Goal: Information Seeking & Learning: Learn about a topic

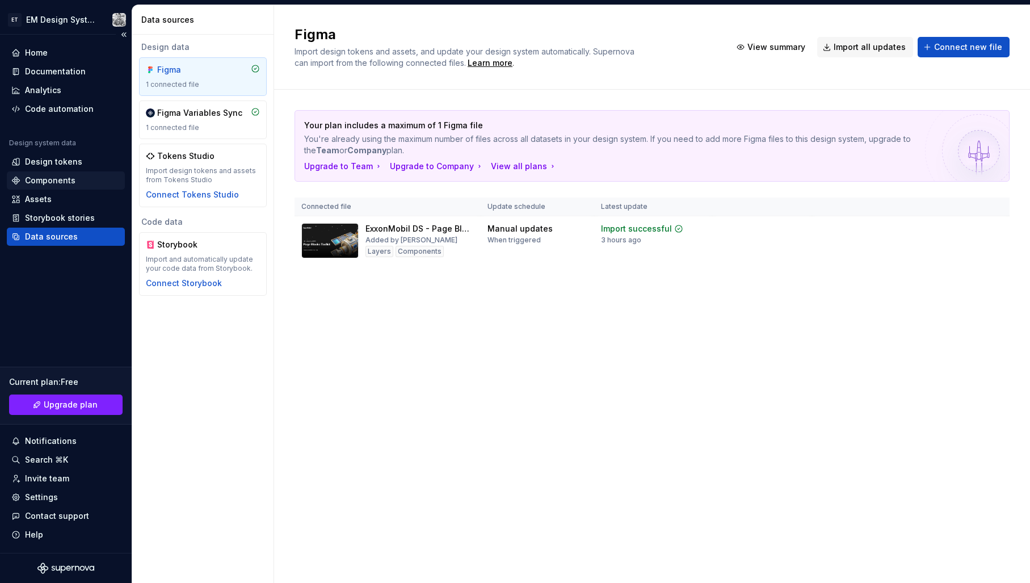
click at [45, 178] on div "Components" at bounding box center [50, 180] width 50 height 11
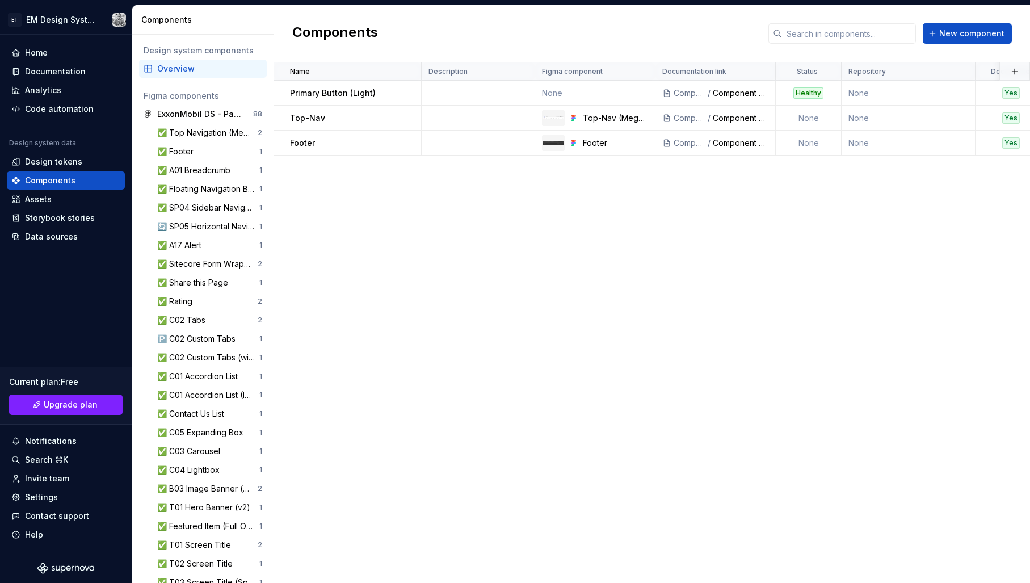
click at [557, 328] on div "Name Description Figma component Documentation link Status Repository Documente…" at bounding box center [652, 322] width 756 height 520
click at [52, 73] on div "Documentation" at bounding box center [55, 71] width 61 height 11
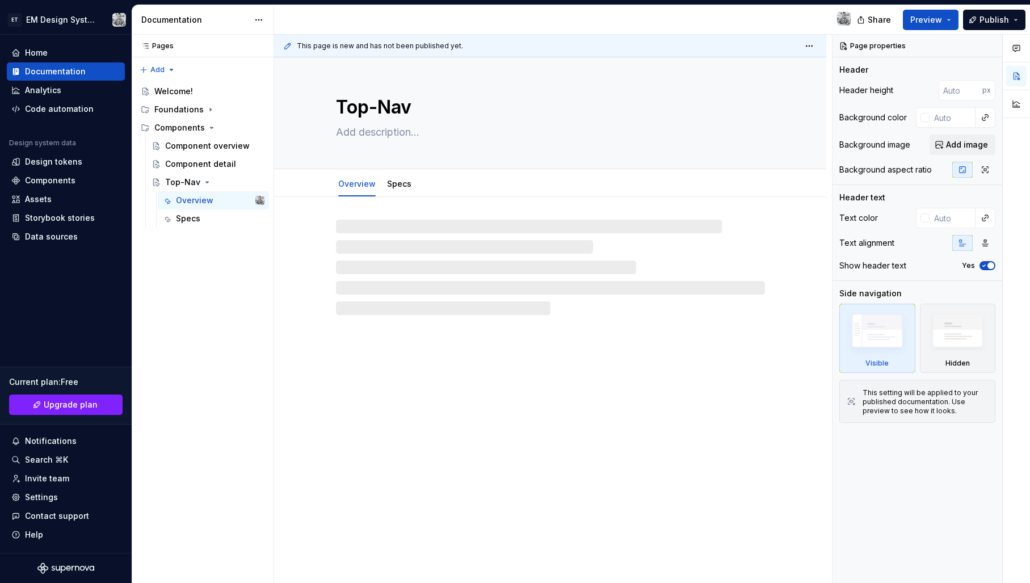
click at [481, 394] on div "Top-Nav Overview Specs" at bounding box center [550, 320] width 552 height 526
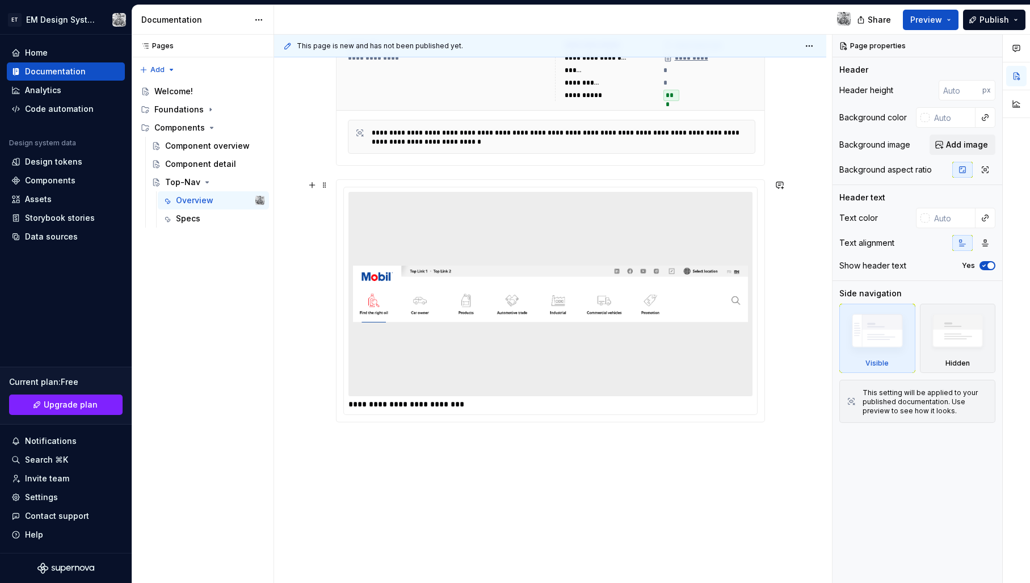
scroll to position [272, 0]
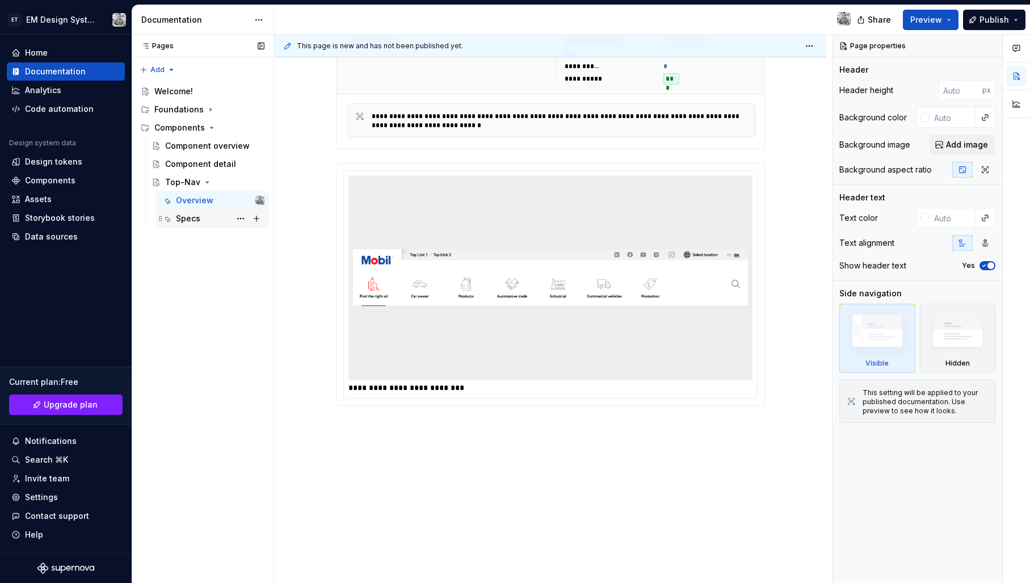
click at [188, 217] on div "Specs" at bounding box center [188, 218] width 24 height 11
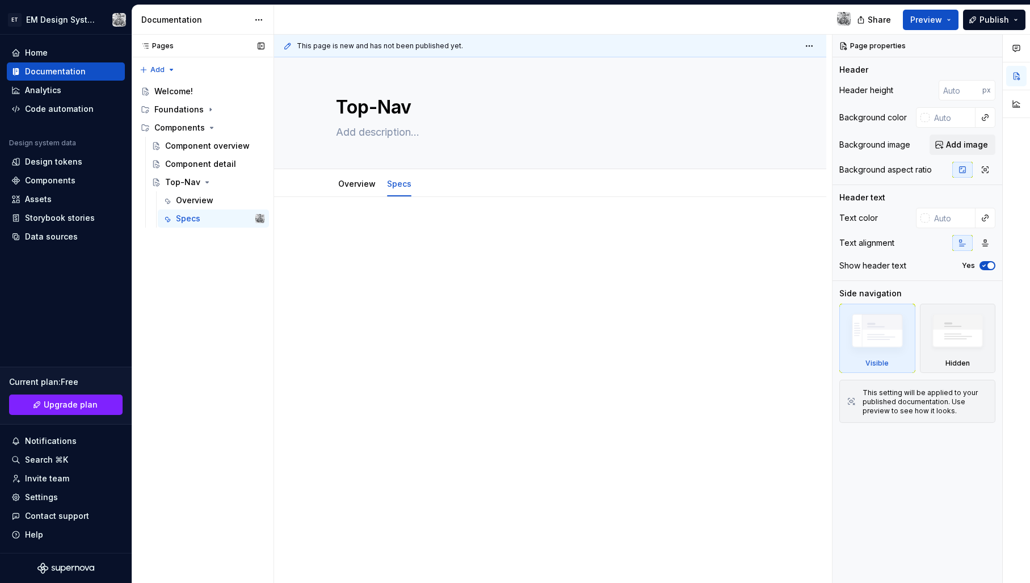
click at [194, 303] on div "Pages Pages Add Accessibility guide for tree Page tree. Navigate the tree with …" at bounding box center [203, 309] width 142 height 549
click at [194, 149] on div "Component overview" at bounding box center [197, 145] width 65 height 11
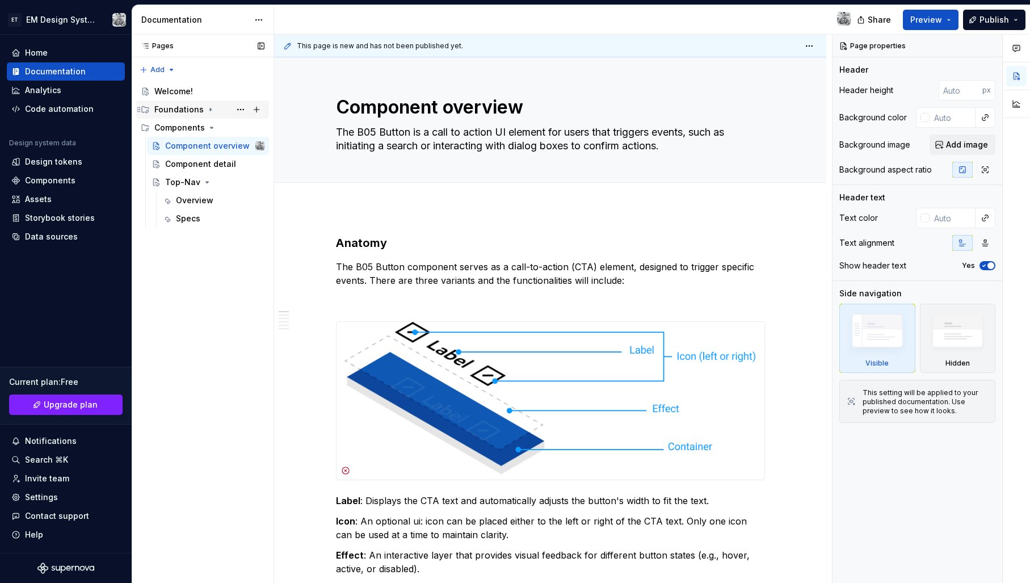
click at [176, 109] on div "Foundations" at bounding box center [178, 109] width 49 height 11
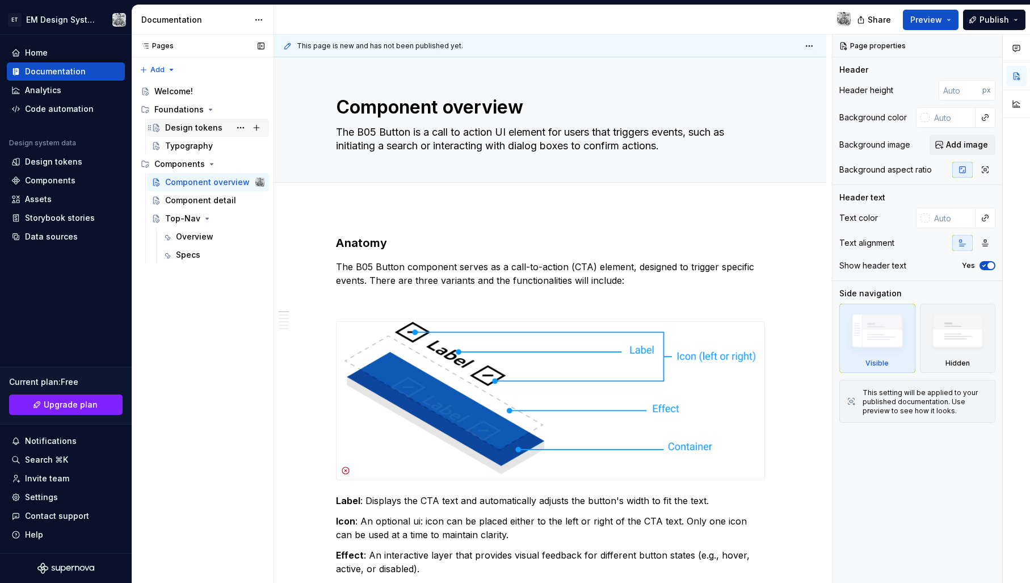
click at [202, 131] on div "Design tokens" at bounding box center [193, 127] width 57 height 11
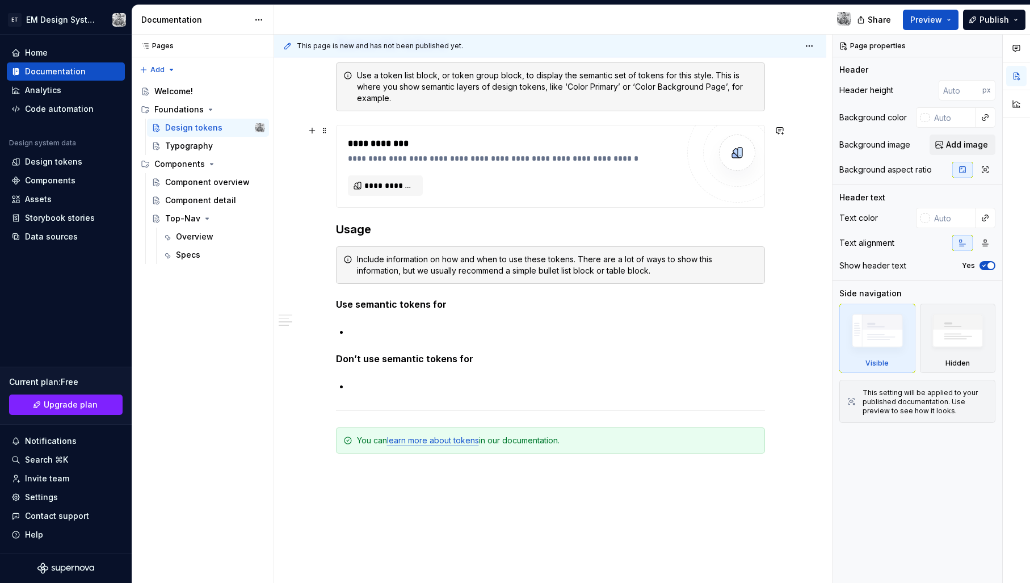
scroll to position [554, 0]
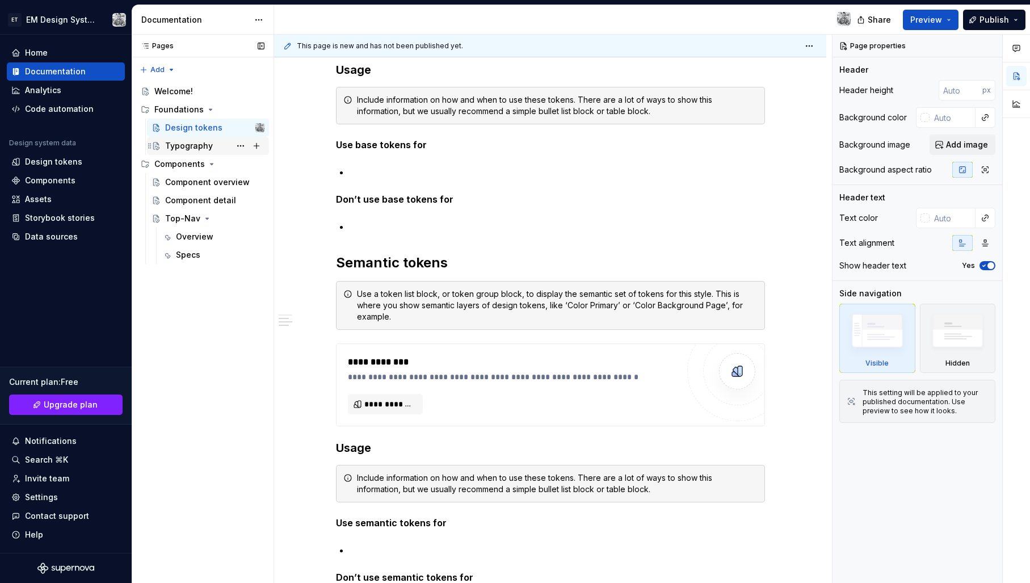
click at [174, 141] on div "Typography" at bounding box center [189, 145] width 48 height 11
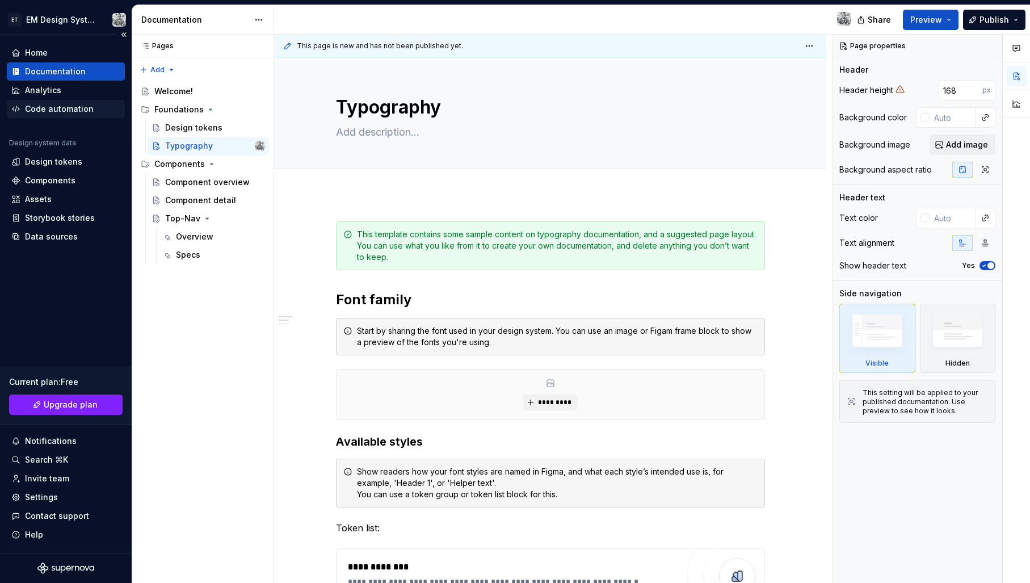
type textarea "*"
click at [62, 105] on div "Code automation" at bounding box center [59, 108] width 69 height 11
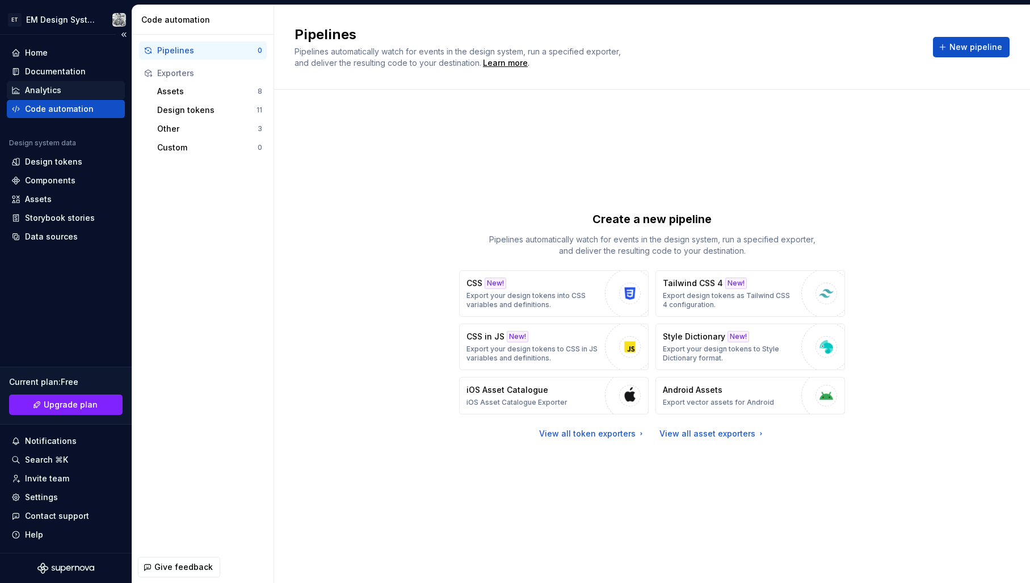
click at [58, 91] on div "Analytics" at bounding box center [43, 90] width 36 height 11
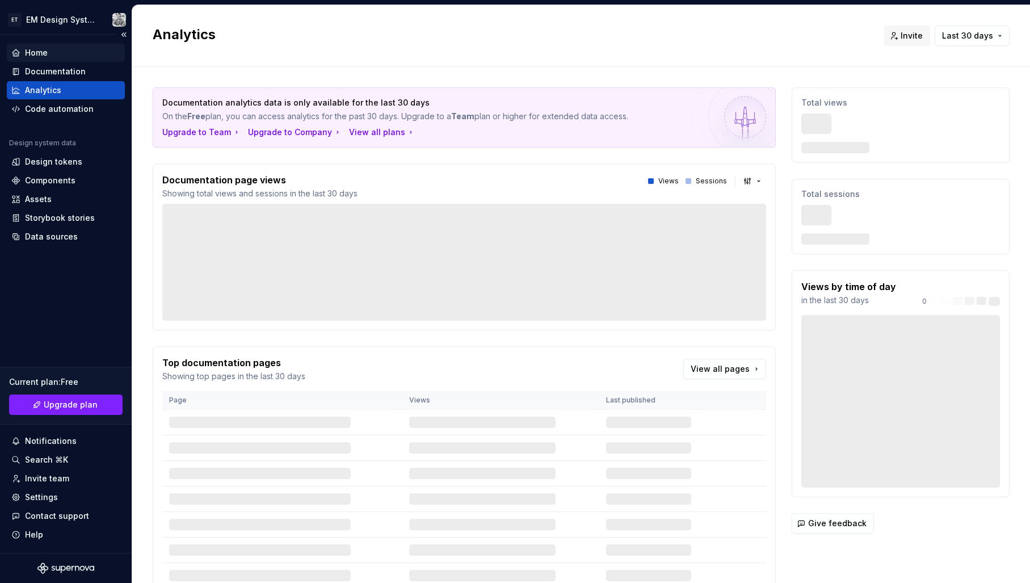
click at [66, 47] on div "Home" at bounding box center [65, 52] width 109 height 11
